Goal: Transaction & Acquisition: Purchase product/service

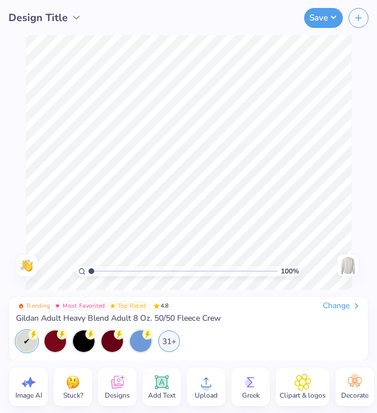
click at [331, 309] on div "Change" at bounding box center [342, 306] width 38 height 10
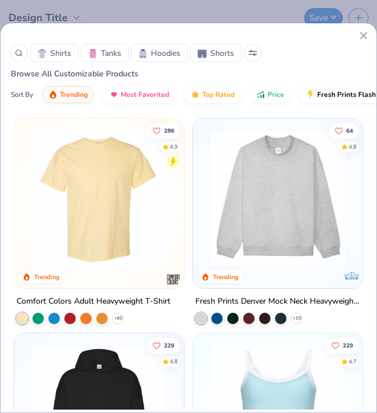
click at [170, 58] on span "Hoodies" at bounding box center [166, 53] width 30 height 12
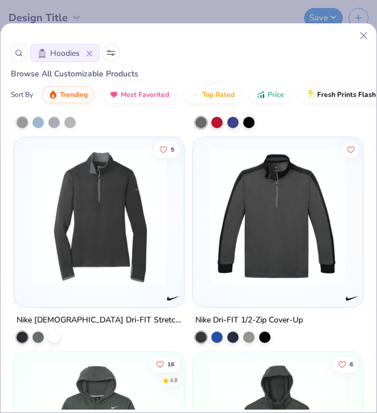
scroll to position [7498, 0]
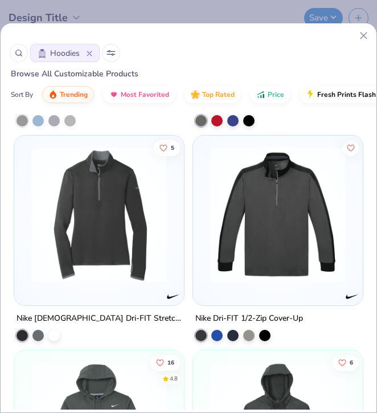
click at [89, 56] on icon at bounding box center [90, 54] width 6 height 6
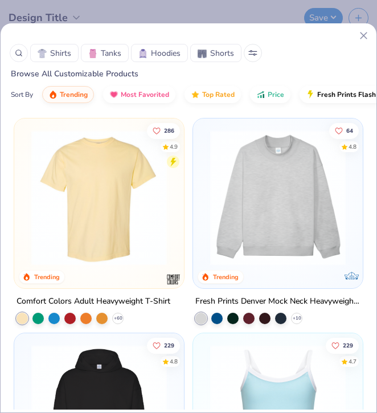
click at [272, 220] on img at bounding box center [277, 198] width 147 height 136
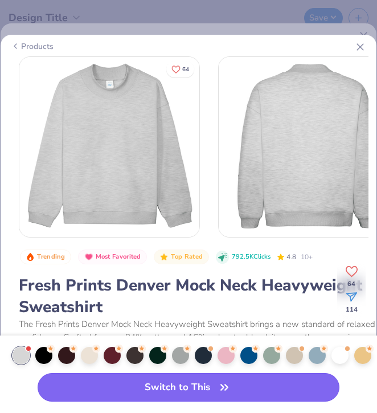
click at [247, 383] on button "Switch to This" at bounding box center [189, 387] width 302 height 28
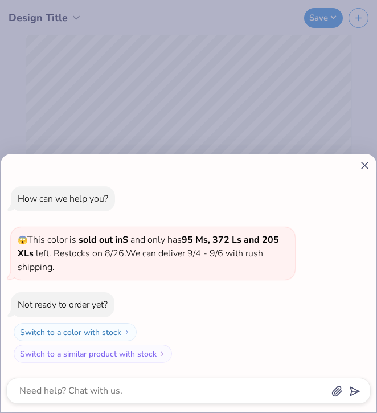
click at [367, 169] on line at bounding box center [365, 165] width 6 height 6
type textarea "x"
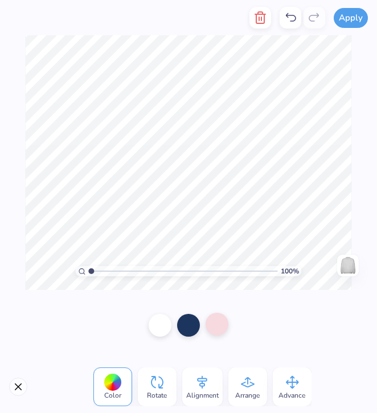
click at [217, 331] on div at bounding box center [217, 324] width 23 height 23
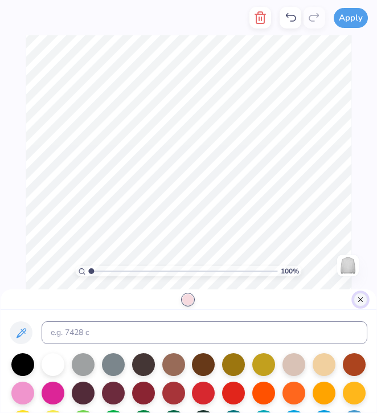
click at [363, 302] on button "Close" at bounding box center [361, 300] width 14 height 14
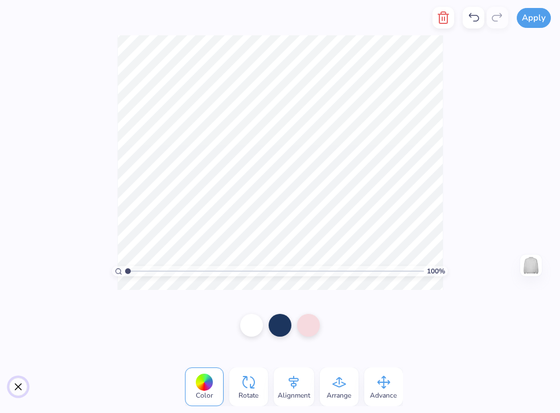
click at [17, 383] on button "Close" at bounding box center [18, 387] width 18 height 18
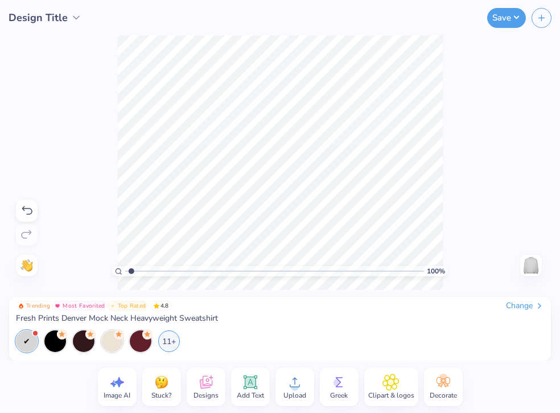
type input "1.74"
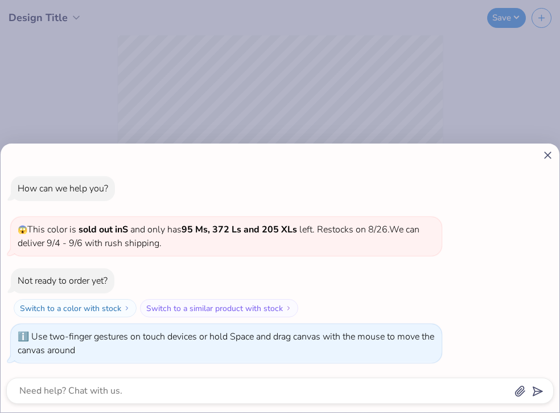
type textarea "x"
drag, startPoint x: 128, startPoint y: 269, endPoint x: 249, endPoint y: 268, distance: 121.3
type input "4.75"
click at [249, 268] on input "range" at bounding box center [274, 271] width 299 height 10
click at [376, 157] on line at bounding box center [548, 155] width 6 height 6
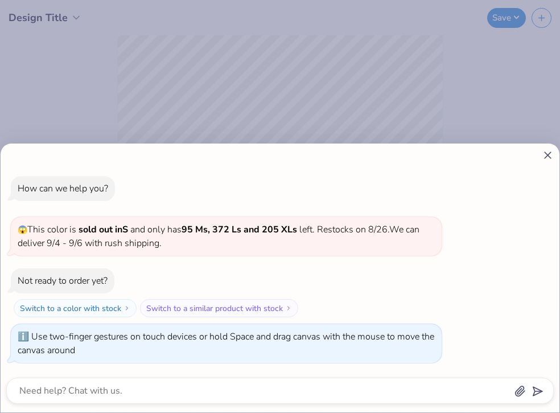
type textarea "x"
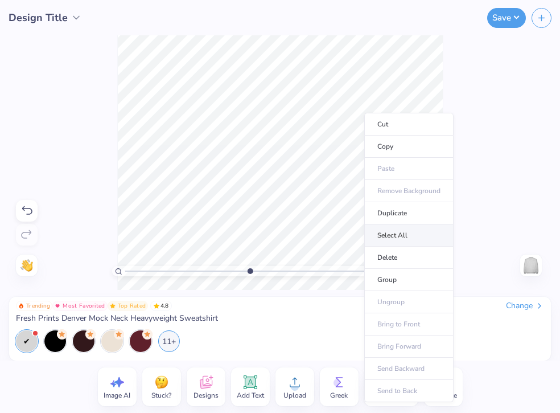
click at [376, 236] on li "Select All" at bounding box center [409, 235] width 89 height 22
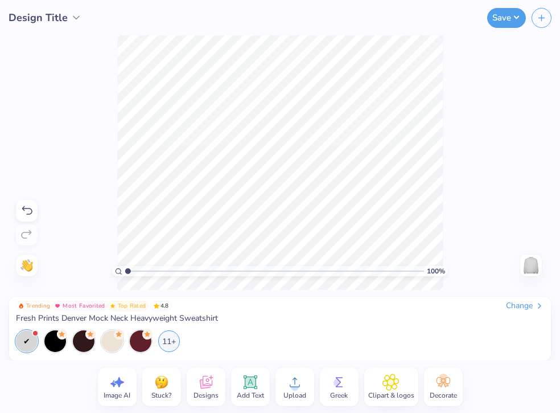
drag, startPoint x: 249, startPoint y: 272, endPoint x: 94, endPoint y: 274, distance: 154.9
type input "1"
click at [125, 274] on input "range" at bounding box center [274, 271] width 299 height 10
click at [51, 19] on span "Design Title" at bounding box center [38, 17] width 59 height 15
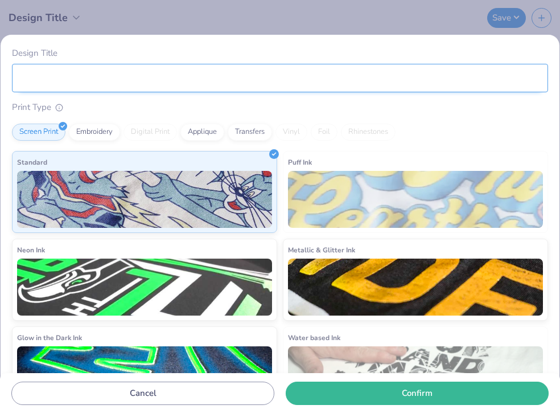
click at [64, 75] on input "Design Title" at bounding box center [280, 78] width 537 height 28
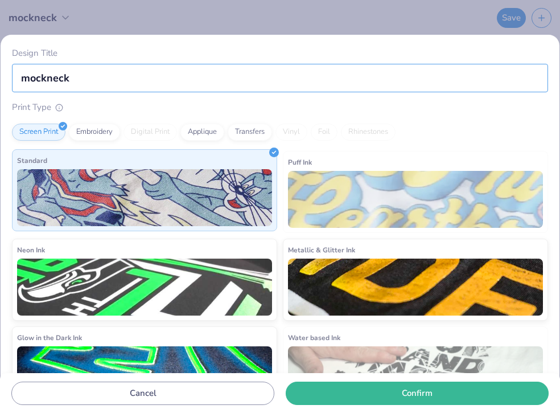
type input "mockneck"
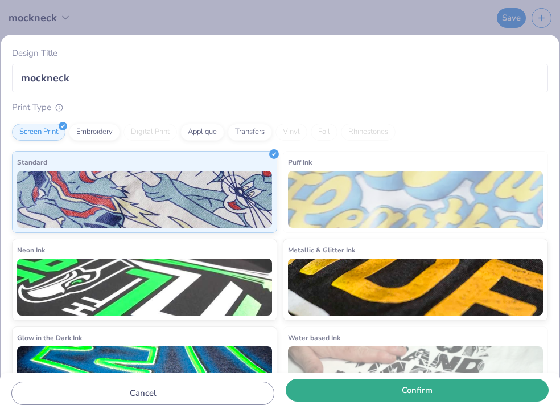
click at [415, 398] on button "Confirm" at bounding box center [417, 390] width 263 height 23
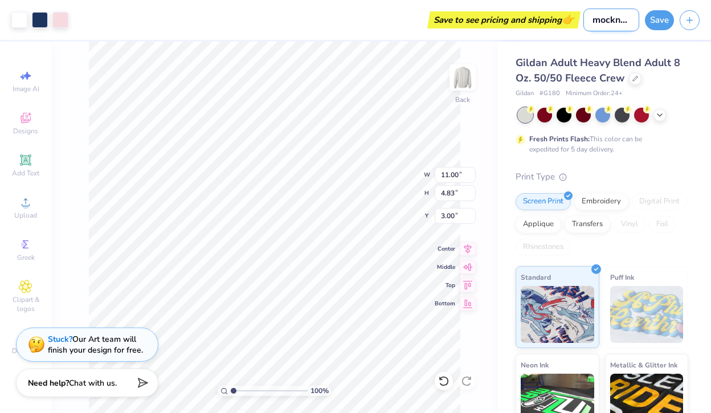
click at [560, 24] on input "mockneck" at bounding box center [611, 20] width 56 height 23
click at [560, 21] on button "Save" at bounding box center [659, 19] width 29 height 20
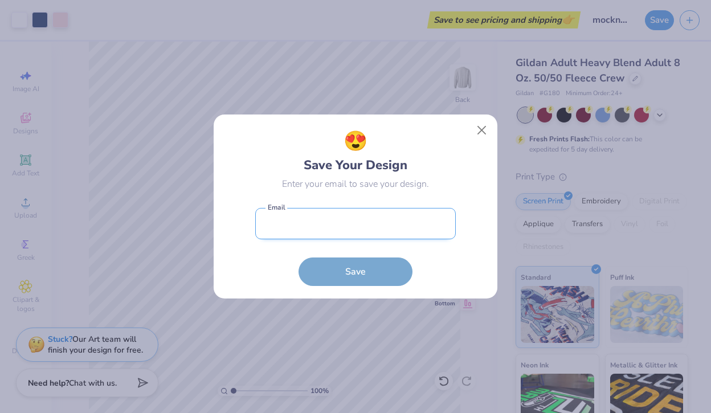
click at [365, 226] on input "email" at bounding box center [355, 223] width 200 height 31
type input "bednie221@gmail.com"
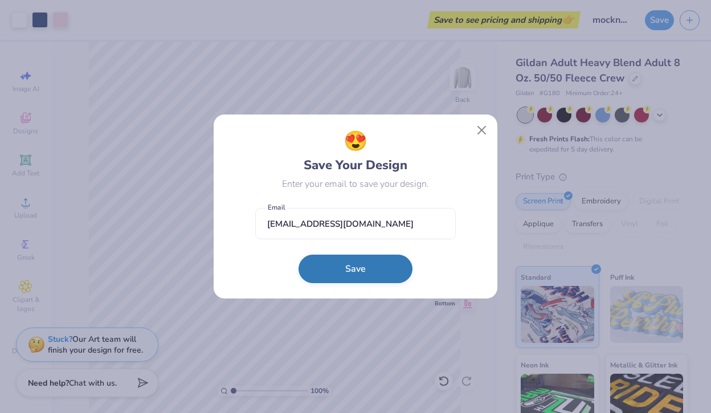
click at [363, 273] on button "Save" at bounding box center [355, 269] width 114 height 28
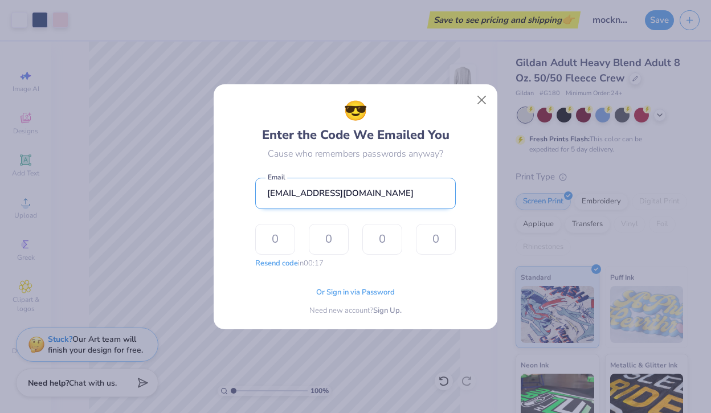
click at [392, 196] on input "bednie221@gmail.com" at bounding box center [355, 193] width 200 height 31
drag, startPoint x: 392, startPoint y: 196, endPoint x: 247, endPoint y: 196, distance: 144.7
click at [247, 196] on div "😎 Enter the Code We Emailed You Cause who remembers passwords anyway? bednie221…" at bounding box center [356, 206] width 258 height 219
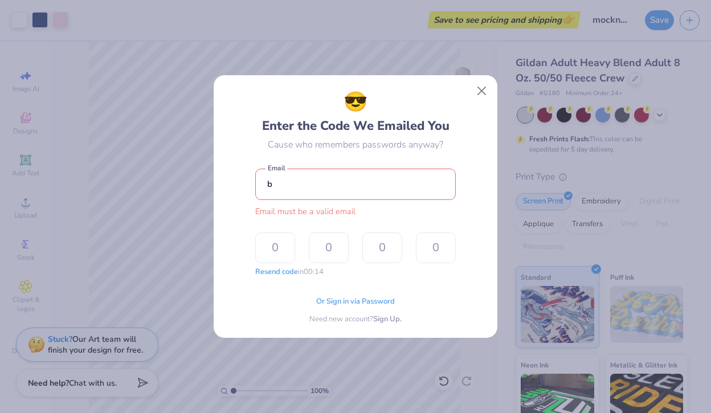
type input "bednie@udel.edu"
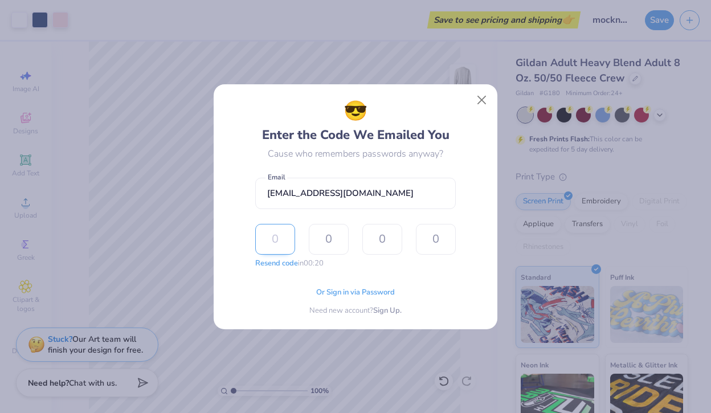
click at [287, 236] on input "text" at bounding box center [275, 239] width 40 height 31
type input "1"
type input "4"
type input "8"
type input "6"
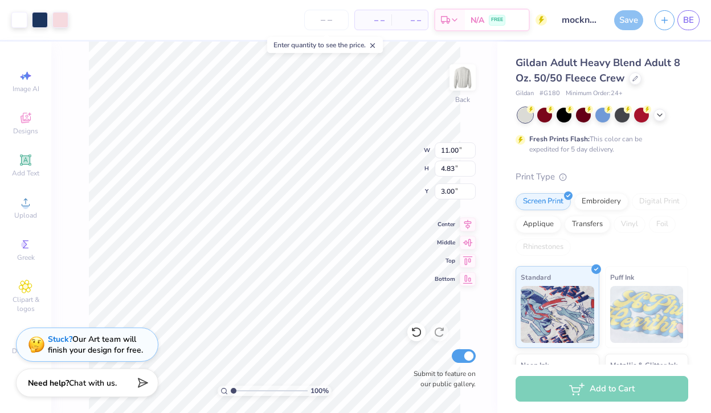
click at [386, 17] on div "– – Per Item" at bounding box center [373, 19] width 36 height 19
click at [379, 17] on span "– –" at bounding box center [373, 20] width 23 height 12
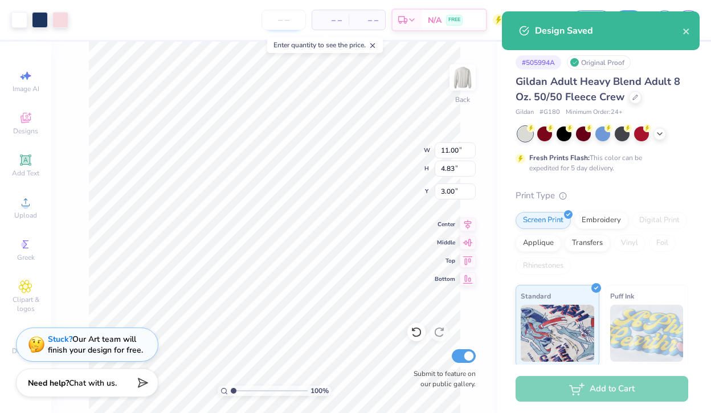
click at [283, 18] on input "number" at bounding box center [283, 20] width 44 height 21
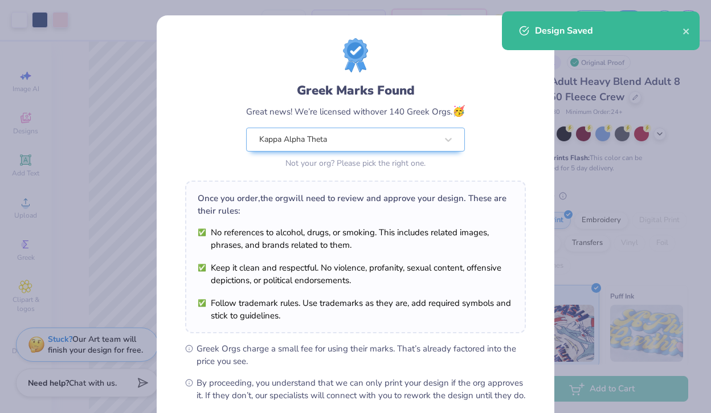
scroll to position [120, 0]
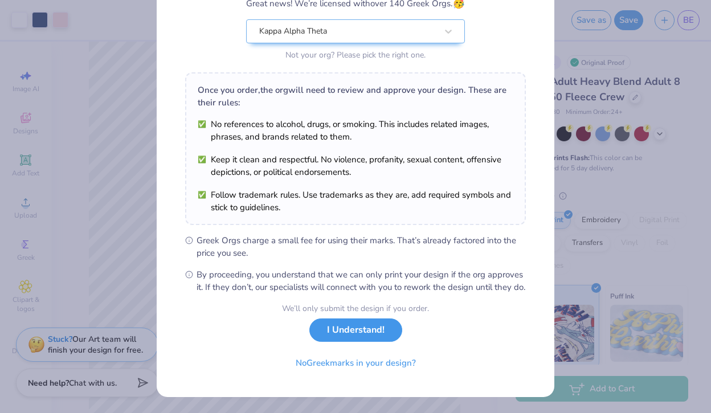
click at [376, 338] on button "I Understand!" at bounding box center [355, 329] width 93 height 23
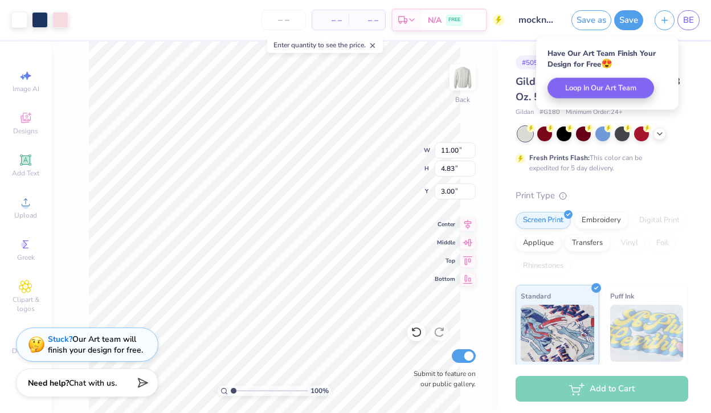
click at [282, 30] on div "– – Per Item – – Total Est. Delivery N/A FREE" at bounding box center [289, 20] width 430 height 40
click at [281, 17] on input "number" at bounding box center [283, 20] width 44 height 21
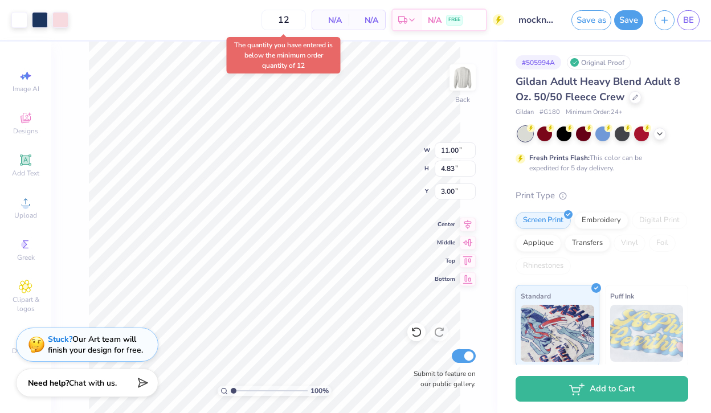
click at [341, 19] on div "N/A Per Item" at bounding box center [330, 19] width 36 height 19
click at [297, 19] on span "$52.54" at bounding box center [293, 20] width 24 height 12
click at [267, 21] on input "12" at bounding box center [245, 20] width 44 height 21
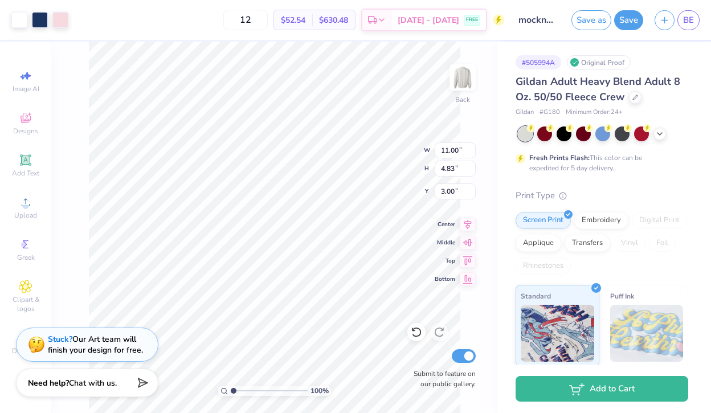
click at [560, 103] on div "Gildan Adult Heavy Blend Adult 8 Oz. 50/50 Fleece Crew" at bounding box center [601, 89] width 173 height 31
click at [560, 101] on div at bounding box center [635, 96] width 13 height 13
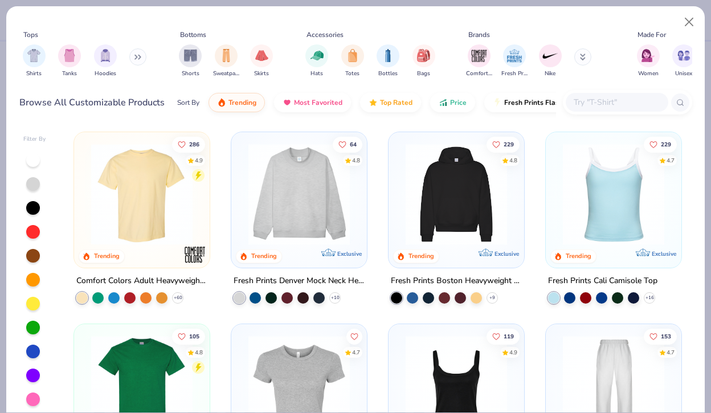
click at [314, 200] on img at bounding box center [299, 194] width 113 height 101
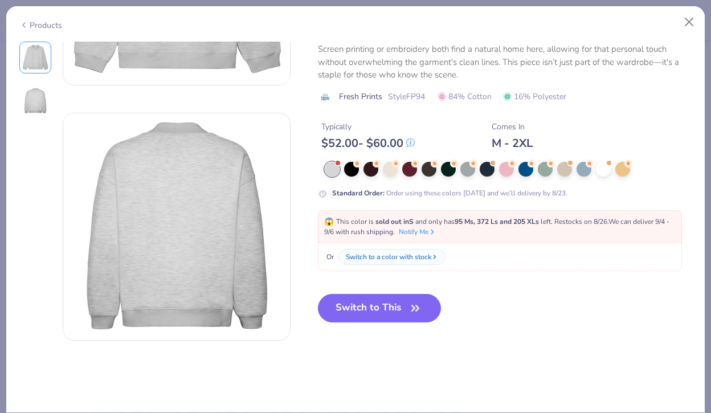
scroll to position [204, 0]
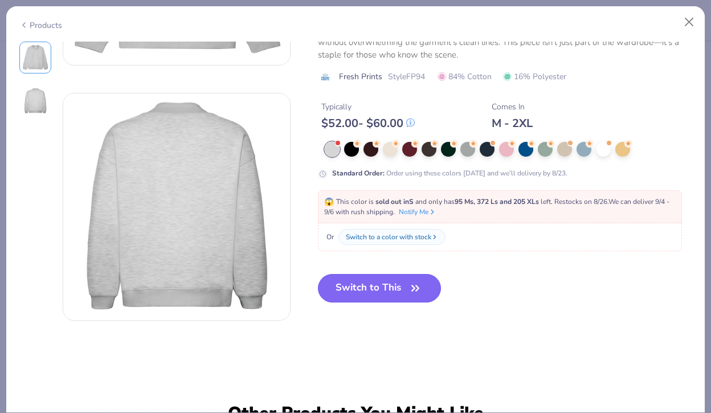
click at [408, 285] on icon "button" at bounding box center [415, 288] width 16 height 16
type input "50"
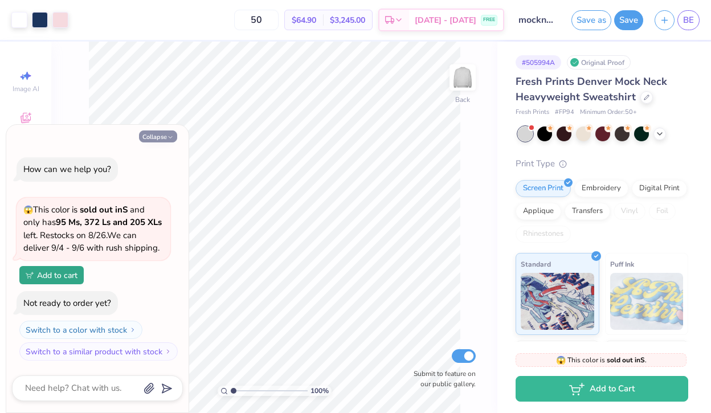
click at [171, 139] on icon "button" at bounding box center [170, 137] width 7 height 7
type textarea "x"
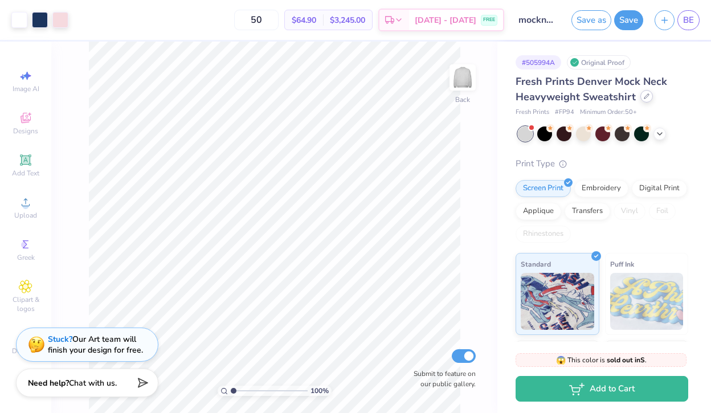
click at [560, 101] on div "Fresh Prints Denver Mock Neck Heavyweight Sweatshirt" at bounding box center [601, 89] width 173 height 31
click at [560, 100] on div at bounding box center [646, 96] width 13 height 13
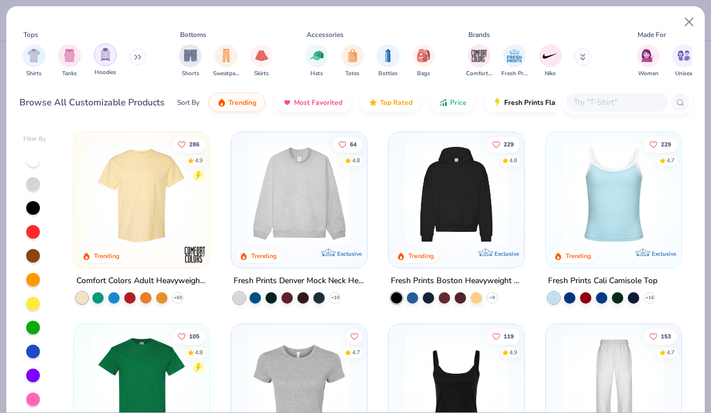
click at [105, 58] on img "filter for Hoodies" at bounding box center [105, 54] width 13 height 13
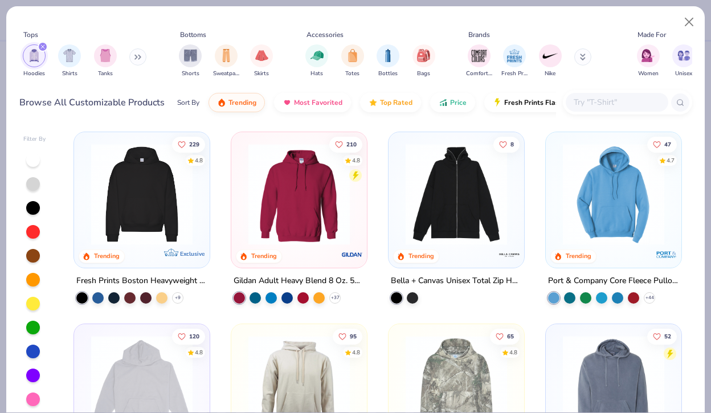
click at [310, 226] on img at bounding box center [299, 194] width 113 height 101
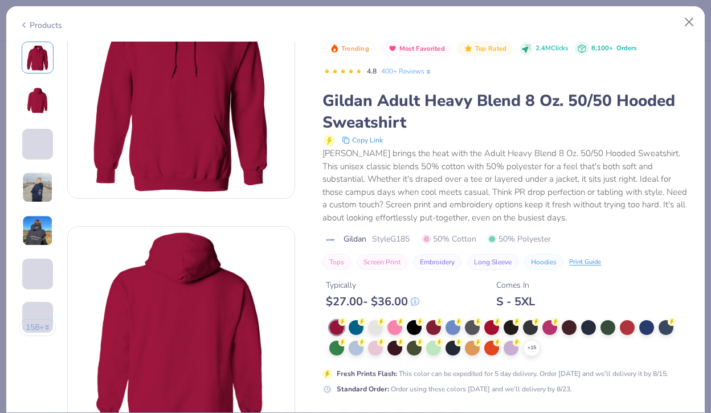
scroll to position [80, 0]
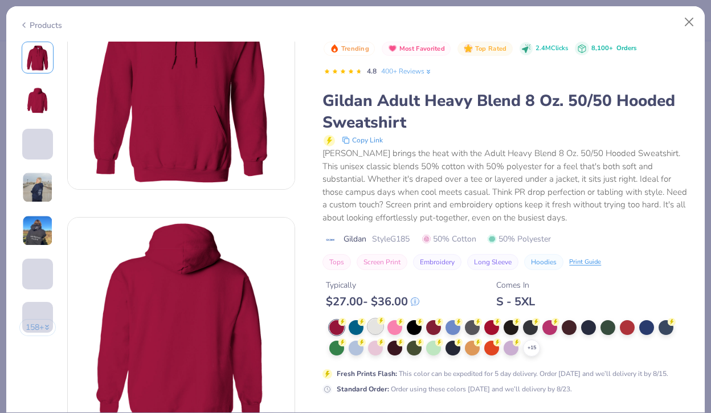
click at [368, 329] on div at bounding box center [375, 326] width 15 height 15
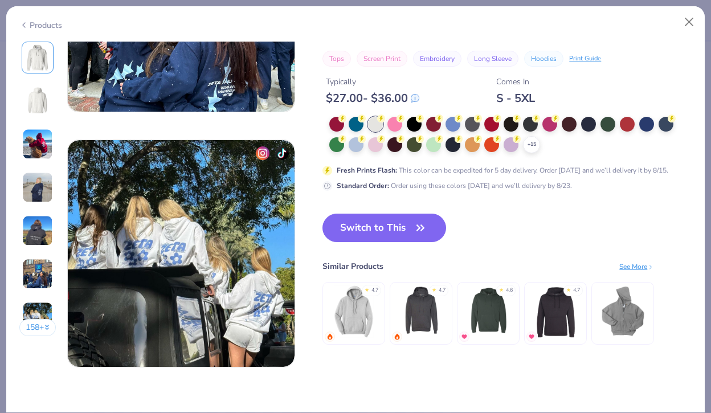
scroll to position [1369, 0]
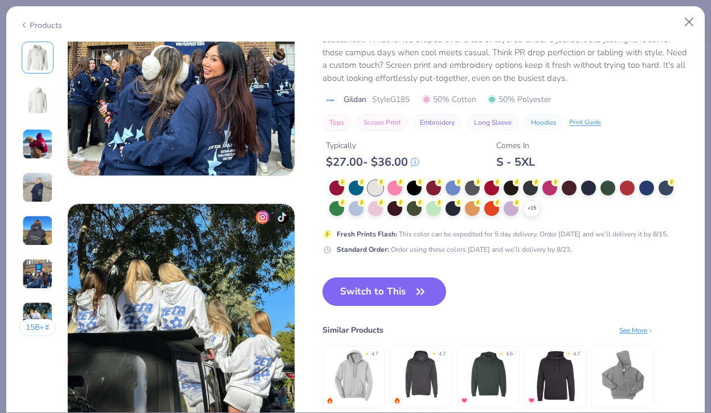
click at [409, 292] on button "Switch to This" at bounding box center [384, 291] width 124 height 28
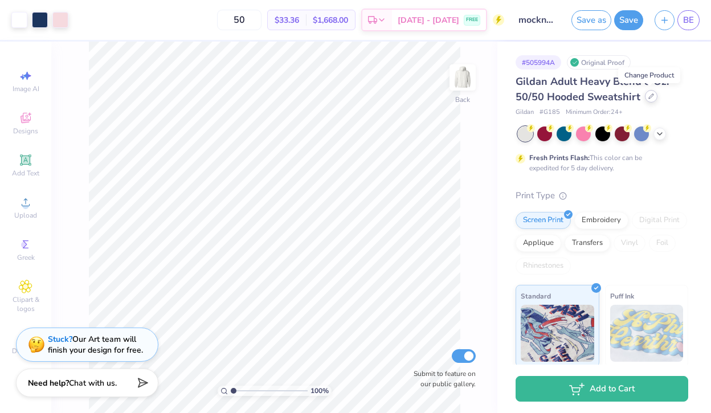
click at [560, 100] on div at bounding box center [651, 96] width 13 height 13
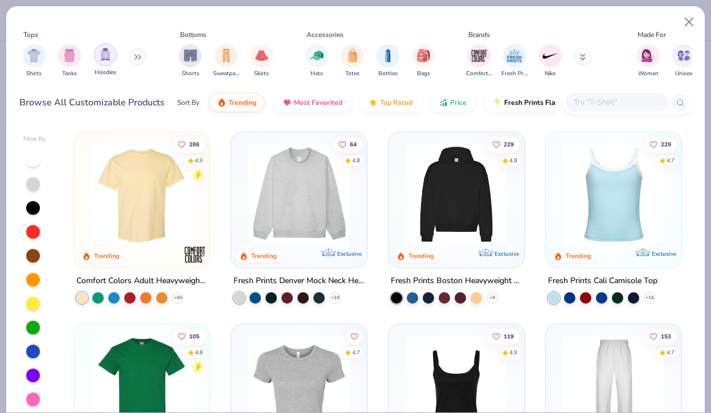
click at [106, 60] on img "filter for Hoodies" at bounding box center [105, 54] width 13 height 13
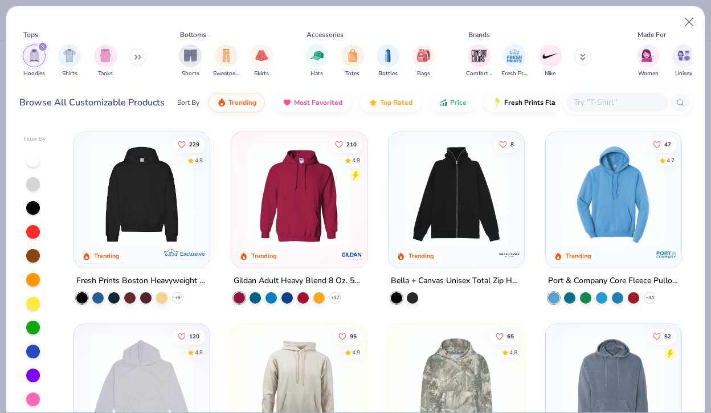
click at [181, 210] on img at bounding box center [141, 194] width 113 height 101
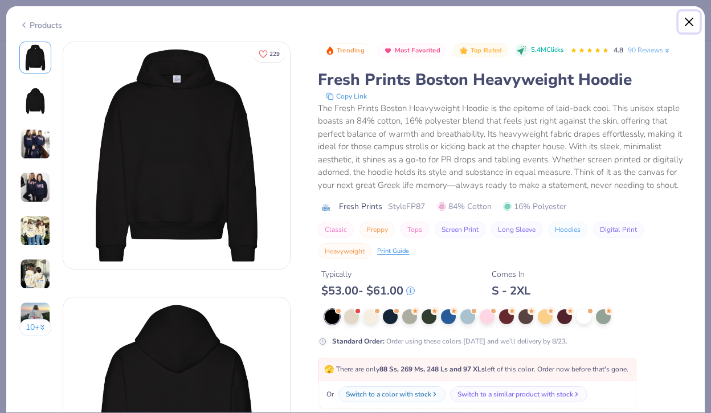
click at [560, 23] on button "Close" at bounding box center [689, 22] width 22 height 22
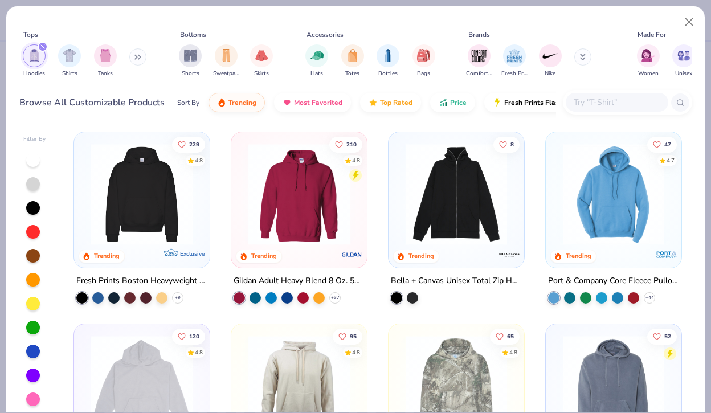
click at [321, 189] on img at bounding box center [299, 194] width 113 height 101
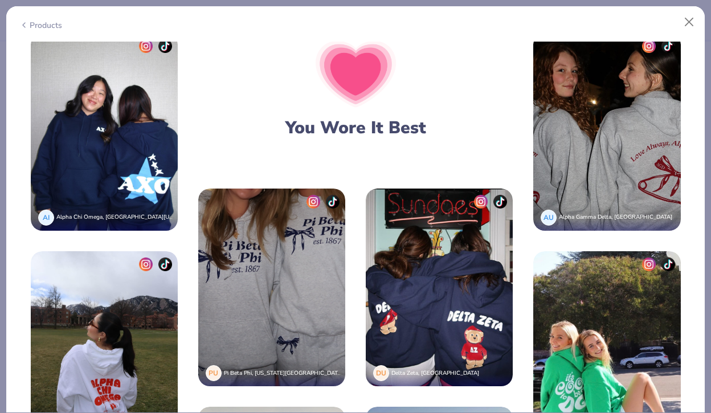
scroll to position [1885, 0]
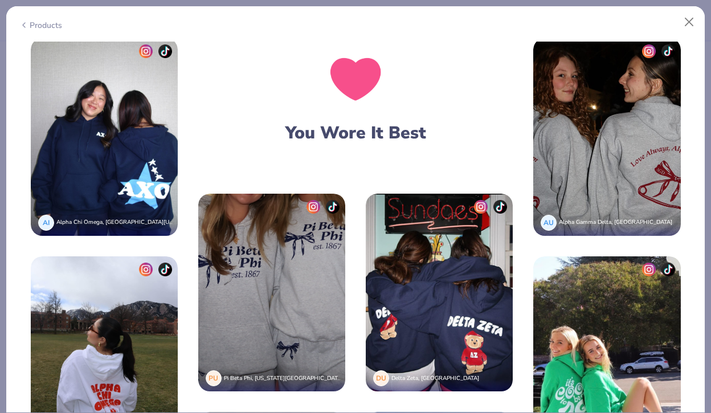
click at [153, 157] on img at bounding box center [104, 137] width 147 height 198
click at [143, 216] on div "AI Alpha Chi Omega, University of California, Irvine" at bounding box center [104, 223] width 147 height 26
click at [147, 66] on img at bounding box center [104, 137] width 147 height 198
click at [85, 222] on span "Alpha Chi Omega, University of California, Irvine" at bounding box center [124, 222] width 137 height 8
click at [82, 222] on span "Alpha Chi Omega, University of California, Irvine" at bounding box center [124, 222] width 137 height 8
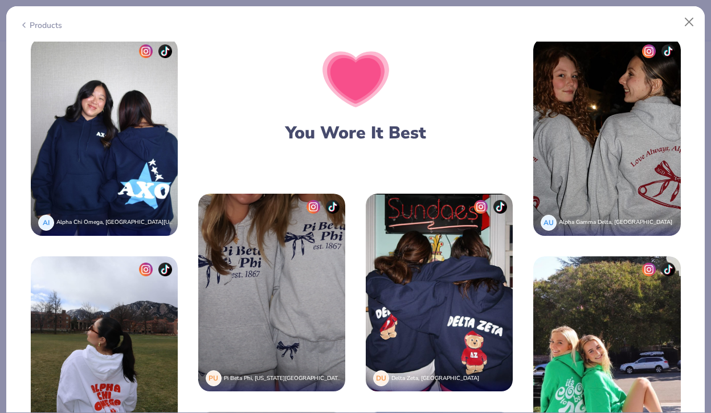
click at [56, 19] on div "Products" at bounding box center [40, 25] width 43 height 12
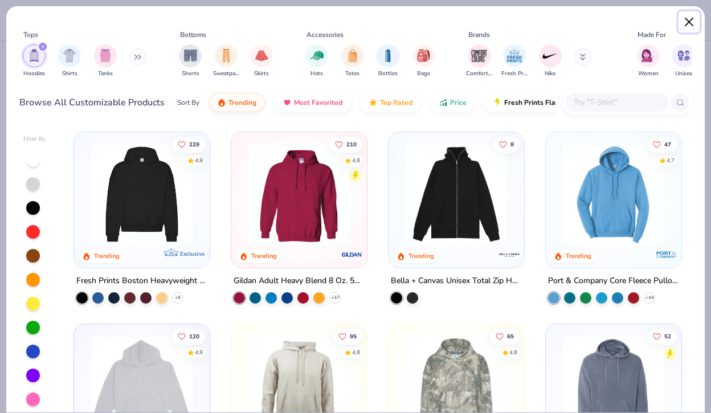
click at [560, 24] on button "Close" at bounding box center [689, 22] width 22 height 22
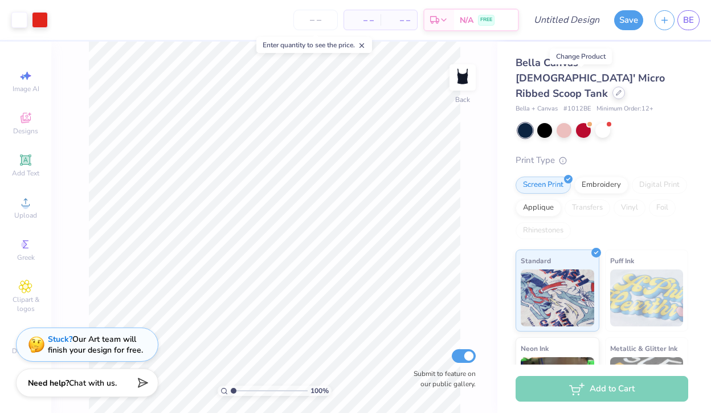
click at [612, 87] on div at bounding box center [618, 93] width 13 height 13
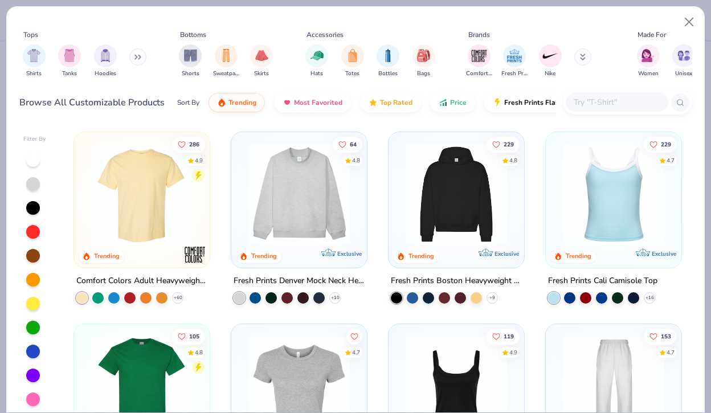
click at [130, 56] on div "Shirts Tanks Hoodies" at bounding box center [84, 61] width 131 height 42
click at [138, 58] on icon at bounding box center [137, 57] width 7 height 6
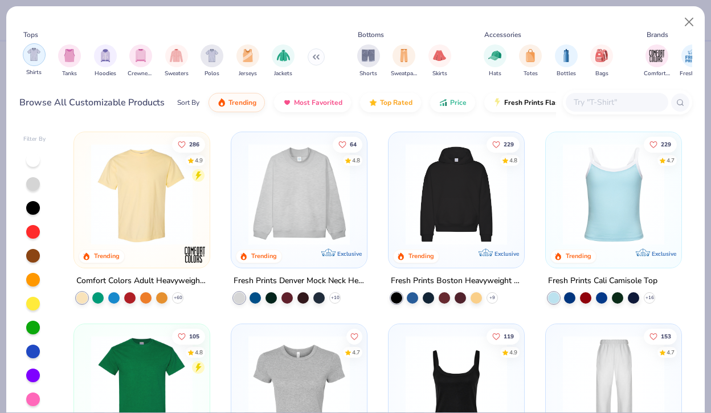
click at [30, 56] on img "filter for Shirts" at bounding box center [33, 54] width 13 height 13
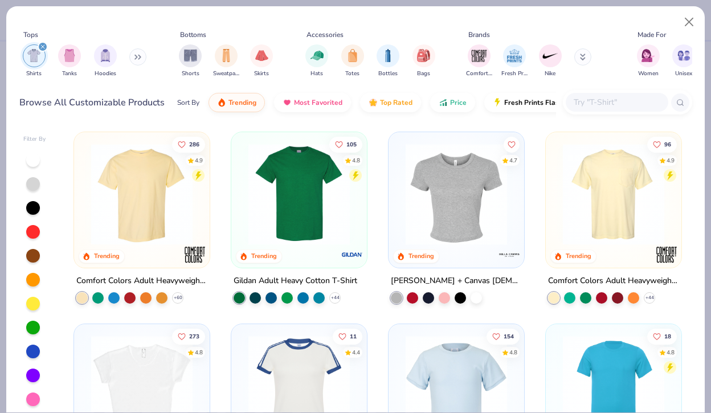
click at [308, 234] on img at bounding box center [299, 194] width 113 height 101
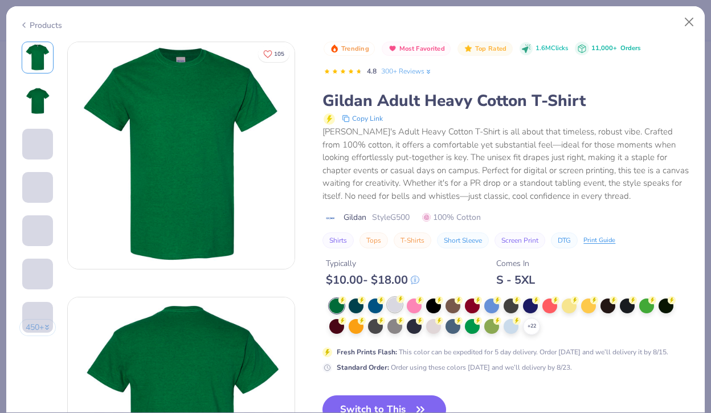
click at [392, 300] on div at bounding box center [394, 304] width 15 height 15
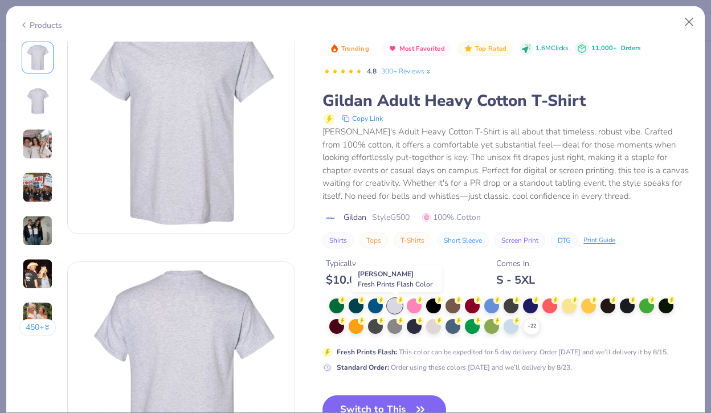
scroll to position [34, 0]
click at [514, 325] on div at bounding box center [510, 325] width 15 height 15
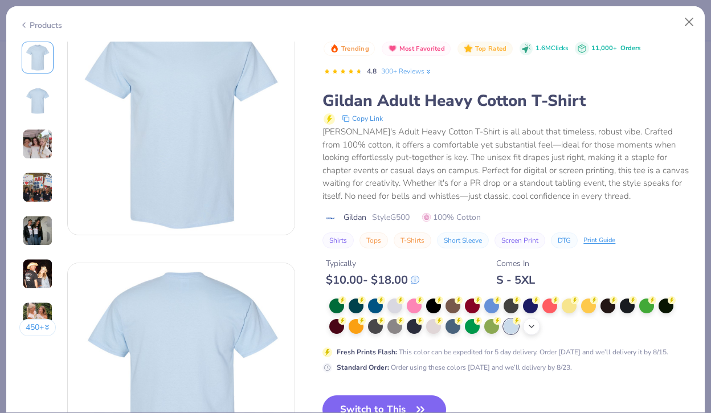
click at [533, 326] on polyline at bounding box center [531, 326] width 5 height 2
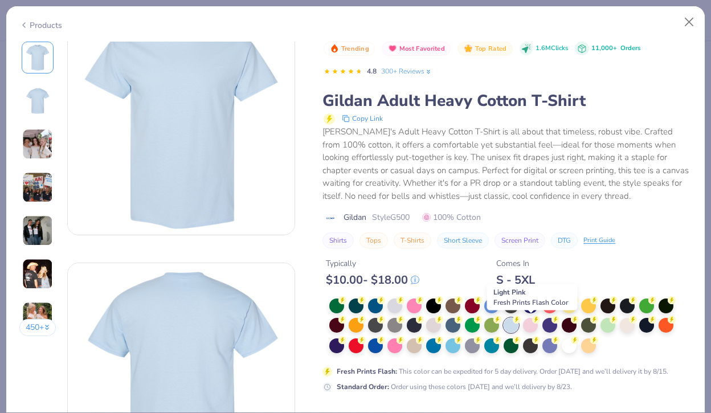
click at [533, 326] on div at bounding box center [530, 325] width 15 height 15
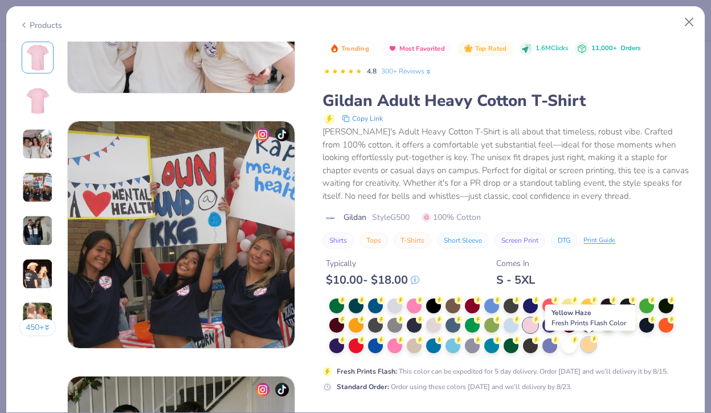
scroll to position [696, 0]
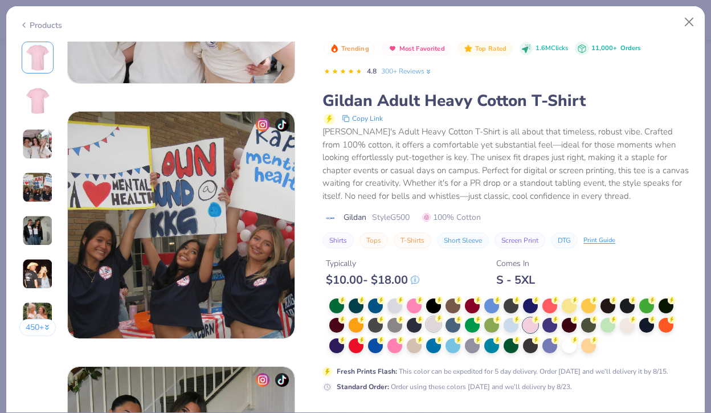
click at [435, 322] on div at bounding box center [433, 324] width 15 height 15
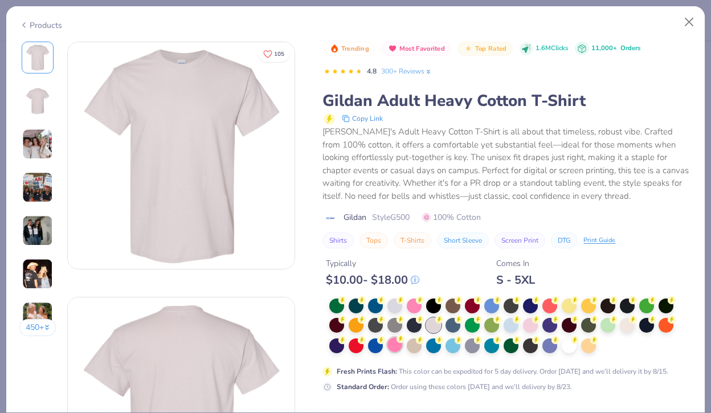
click at [401, 348] on div at bounding box center [394, 344] width 15 height 15
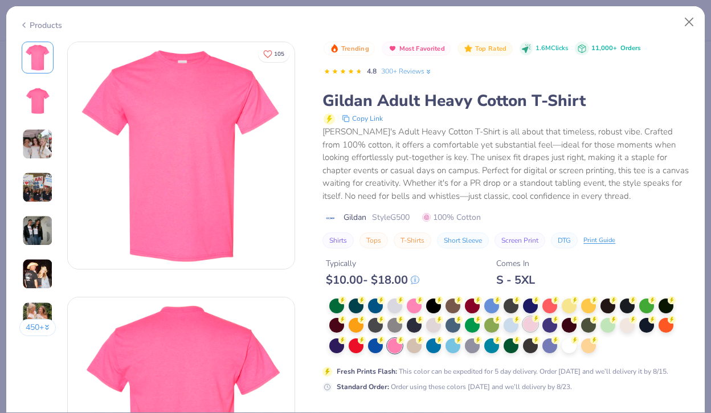
click at [530, 327] on div at bounding box center [530, 324] width 15 height 15
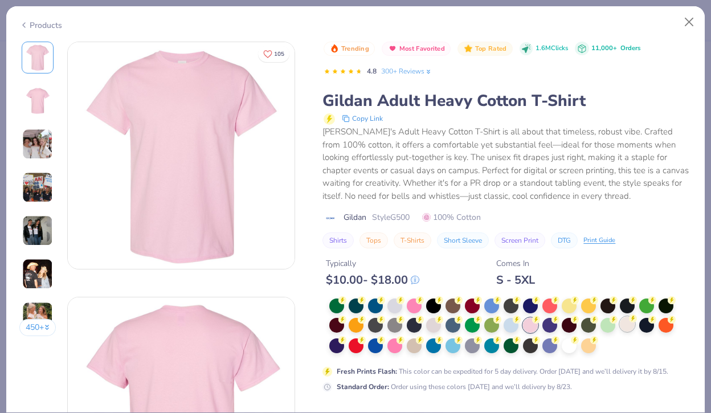
click at [628, 327] on div at bounding box center [627, 324] width 15 height 15
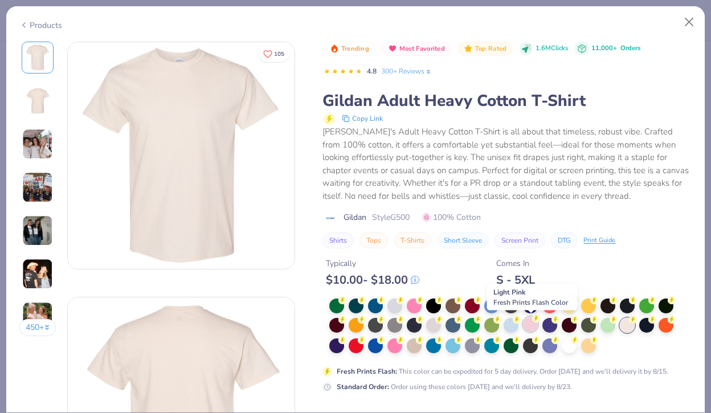
click at [527, 326] on div at bounding box center [530, 324] width 15 height 15
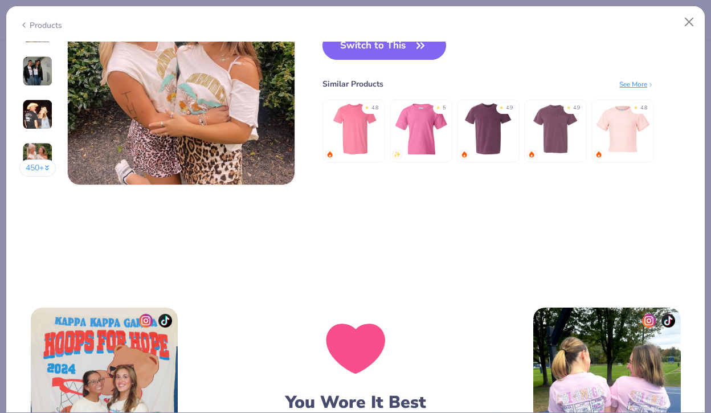
scroll to position [1551, 0]
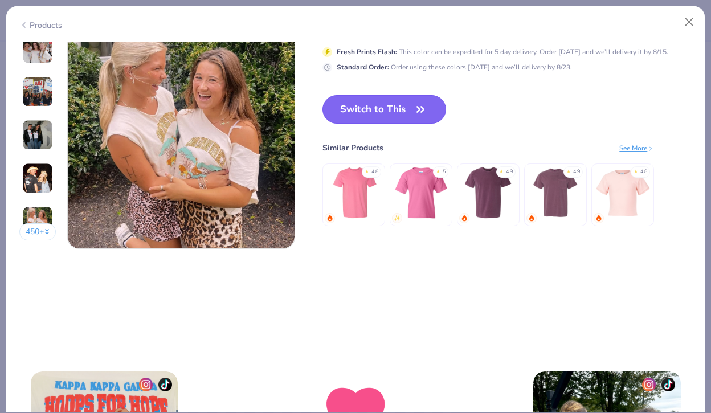
click at [416, 107] on icon "button" at bounding box center [420, 109] width 16 height 16
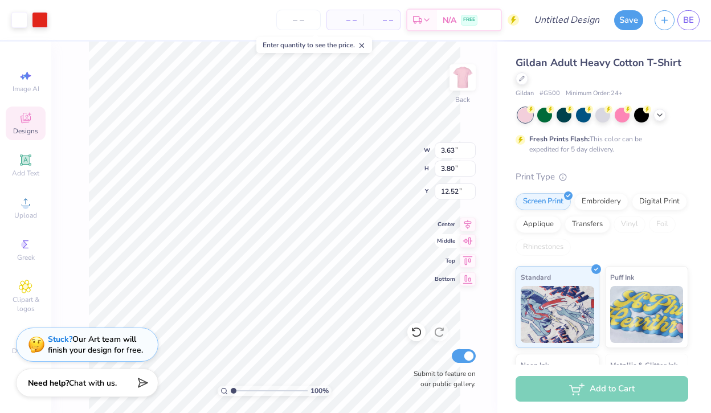
click at [466, 245] on icon at bounding box center [468, 241] width 16 height 14
click at [470, 222] on icon at bounding box center [468, 223] width 16 height 14
click at [468, 264] on icon at bounding box center [468, 259] width 16 height 14
type input "0.50"
type input "6.75"
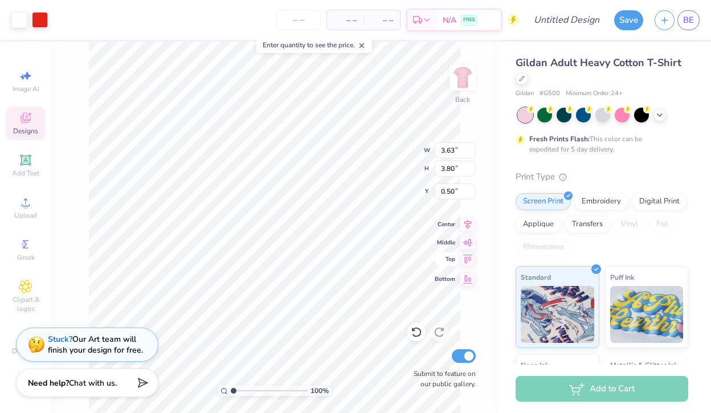
type input "7.07"
type input "3.68"
type input "3.30"
type input "3.46"
type input "3.72"
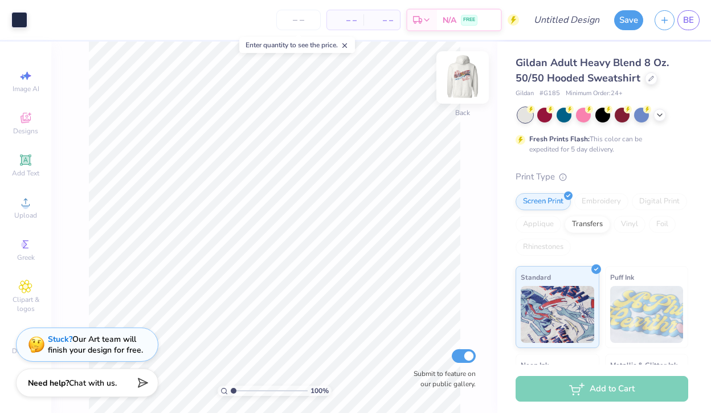
click at [472, 91] on img at bounding box center [463, 78] width 46 height 46
